Goal: Find specific page/section: Find specific page/section

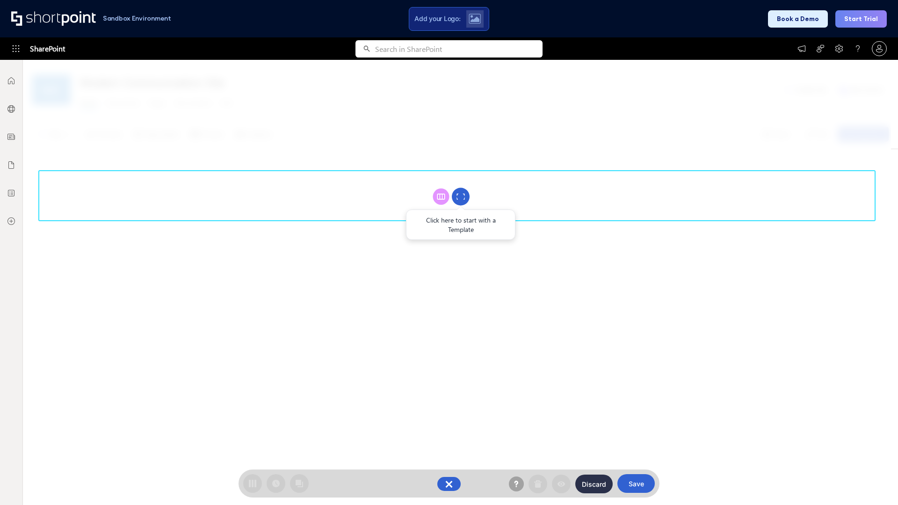
click at [461, 197] on circle at bounding box center [461, 197] width 18 height 18
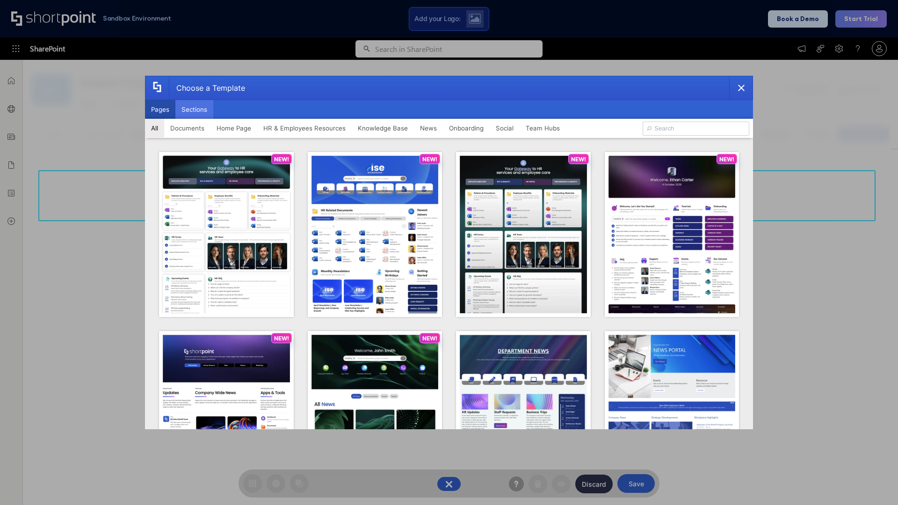
click at [194, 109] on button "Sections" at bounding box center [194, 109] width 38 height 19
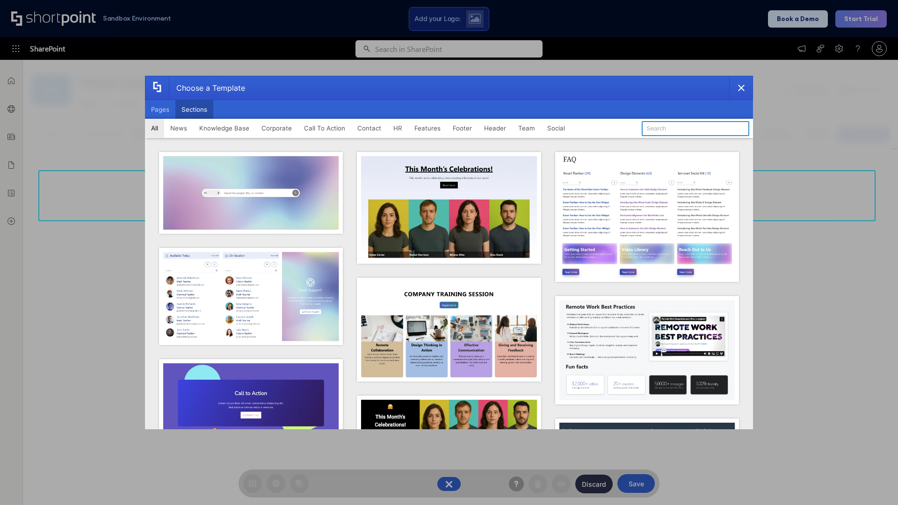
type input "FAQ 1"
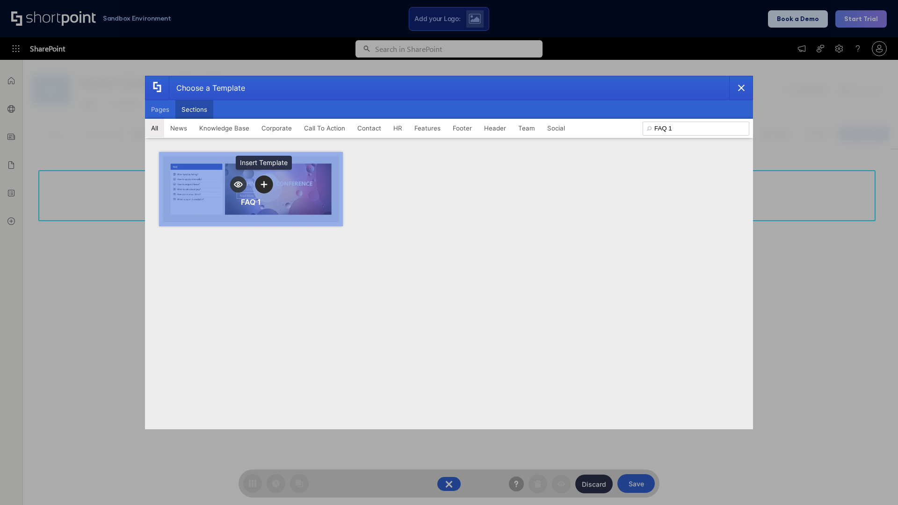
click at [264, 184] on icon "template selector" at bounding box center [264, 184] width 7 height 7
